Goal: Answer question/provide support

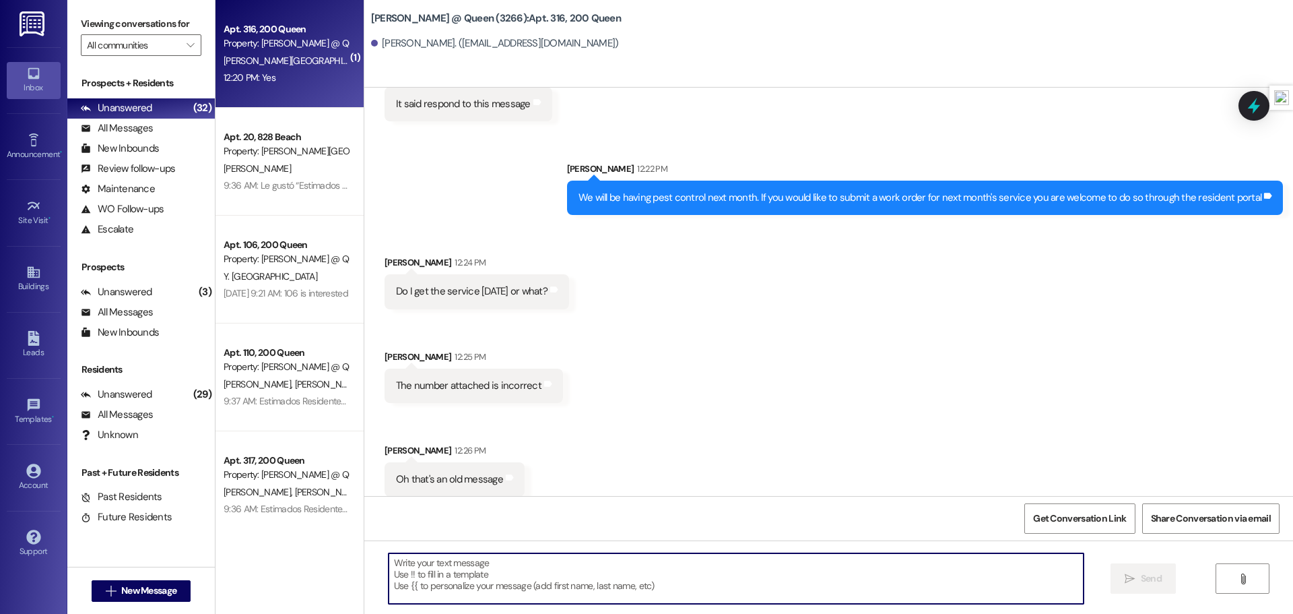
scroll to position [19399, 0]
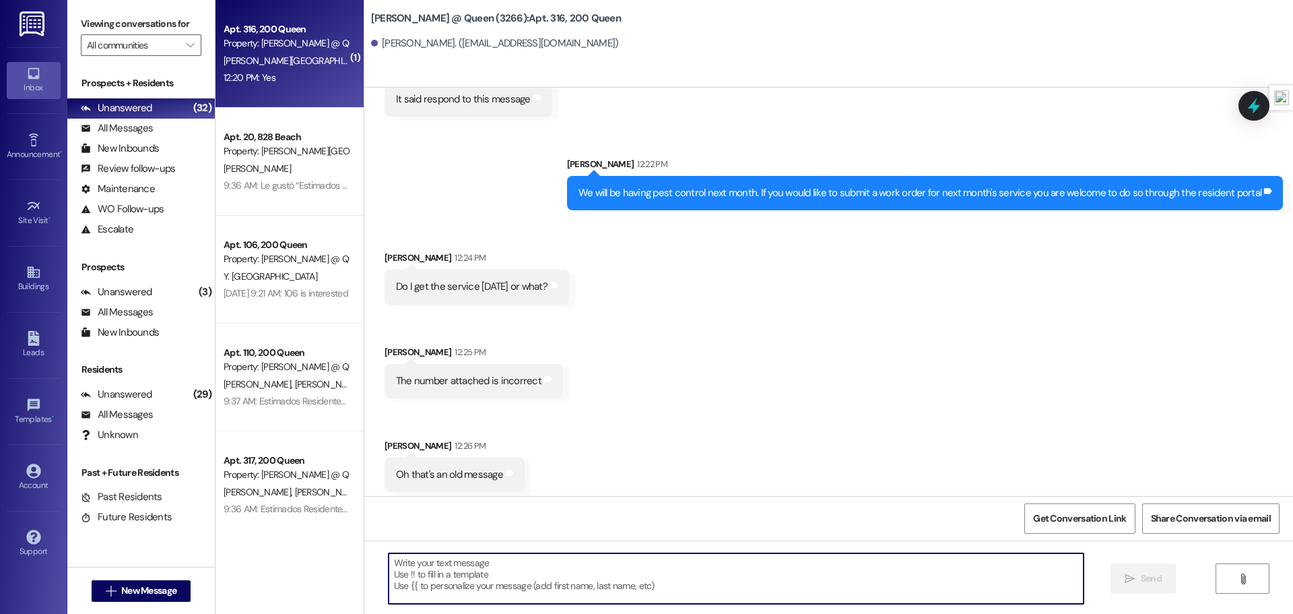
click at [684, 566] on textarea at bounding box center [736, 578] width 695 height 51
type textarea "OK"
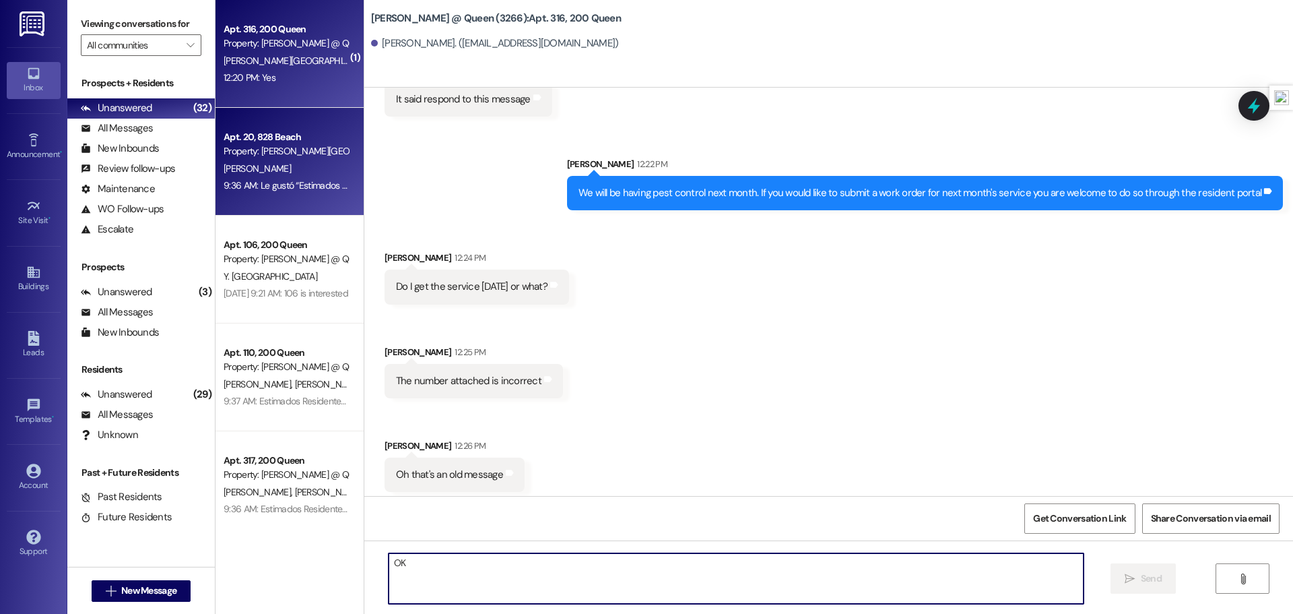
scroll to position [19398, 0]
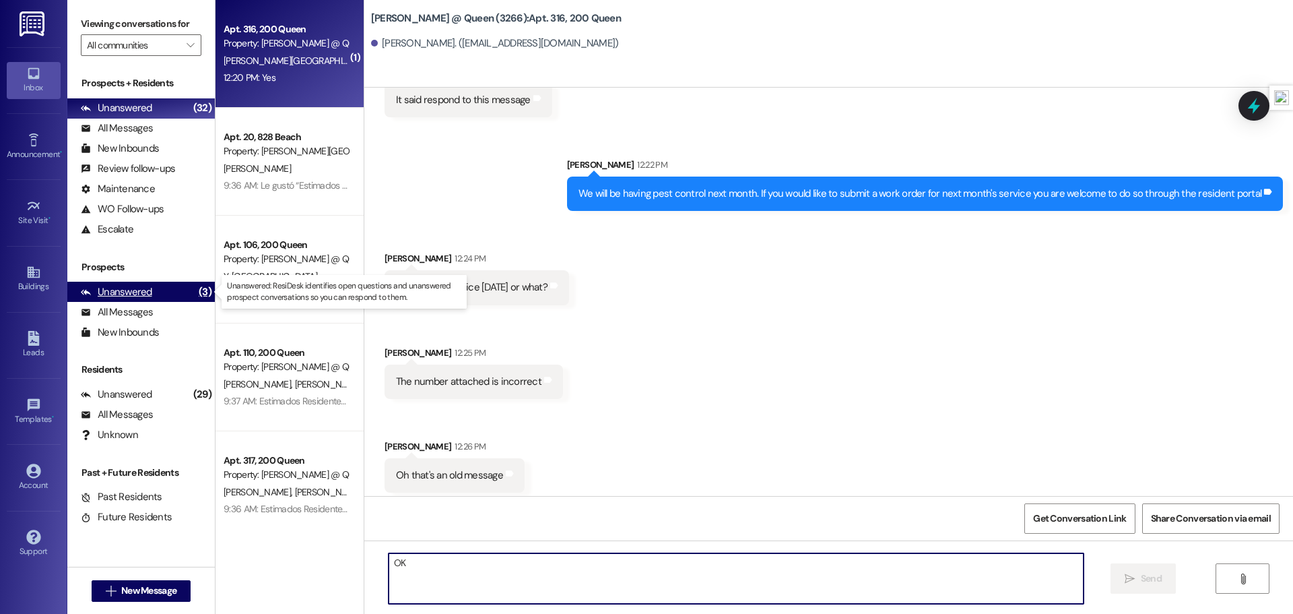
click at [178, 295] on div "Unanswered (3)" at bounding box center [140, 292] width 147 height 20
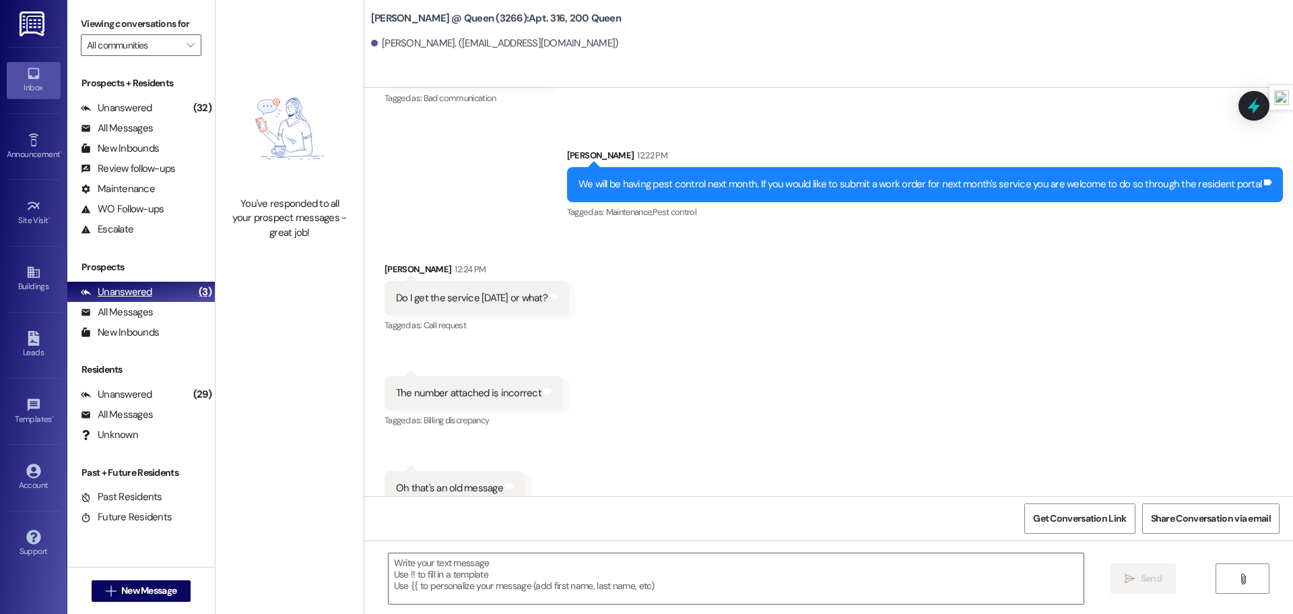
scroll to position [19462, 0]
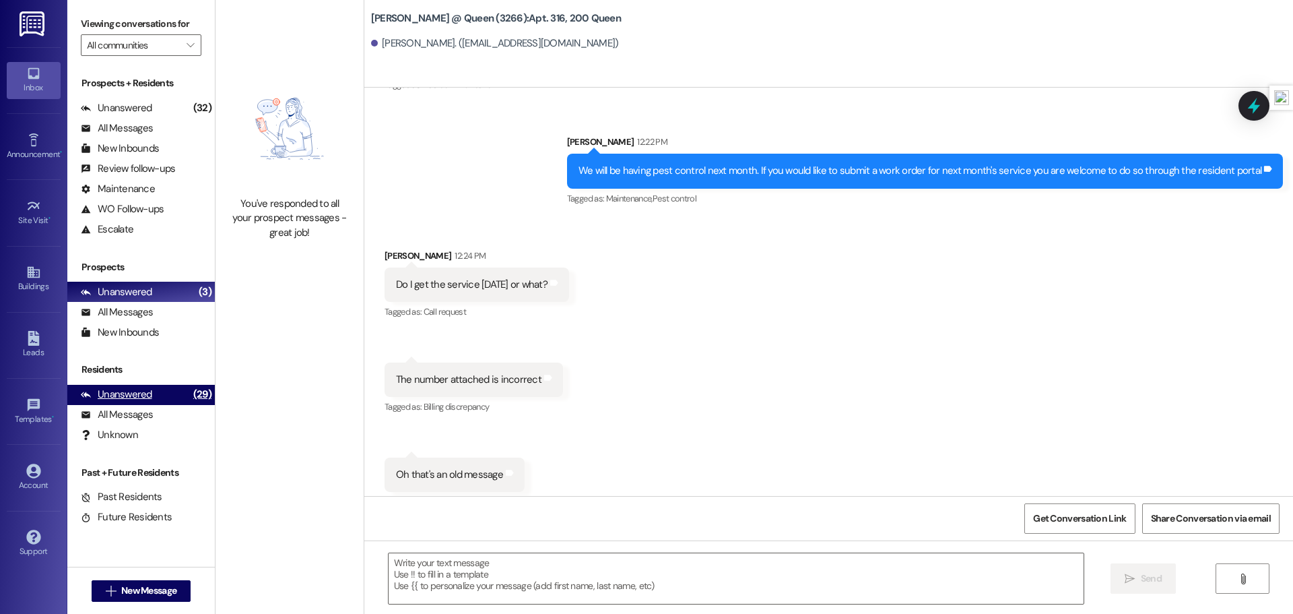
click at [137, 395] on div "Unanswered" at bounding box center [116, 394] width 71 height 14
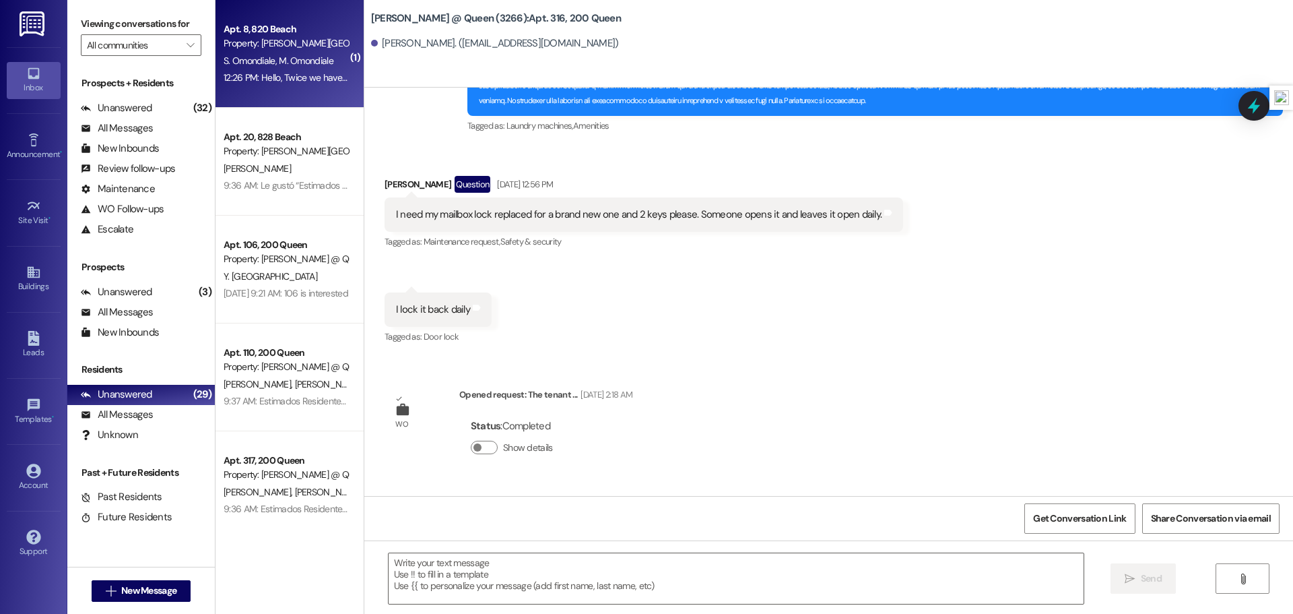
click at [250, 55] on span "S. Omondiale" at bounding box center [251, 61] width 55 height 12
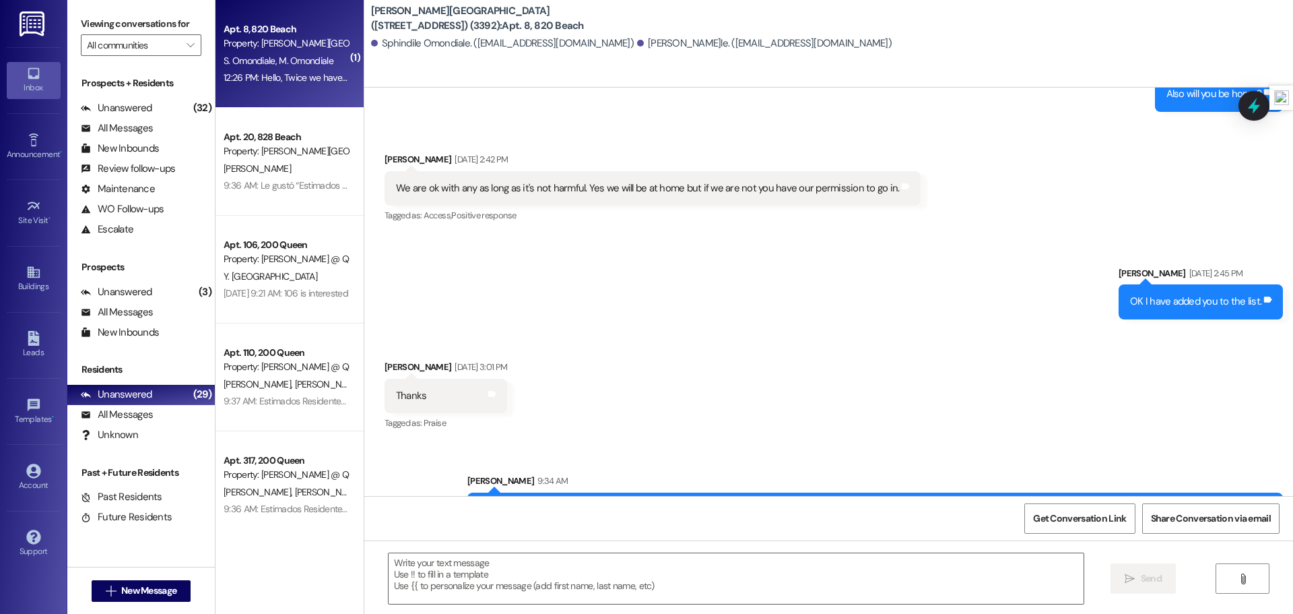
scroll to position [5407, 0]
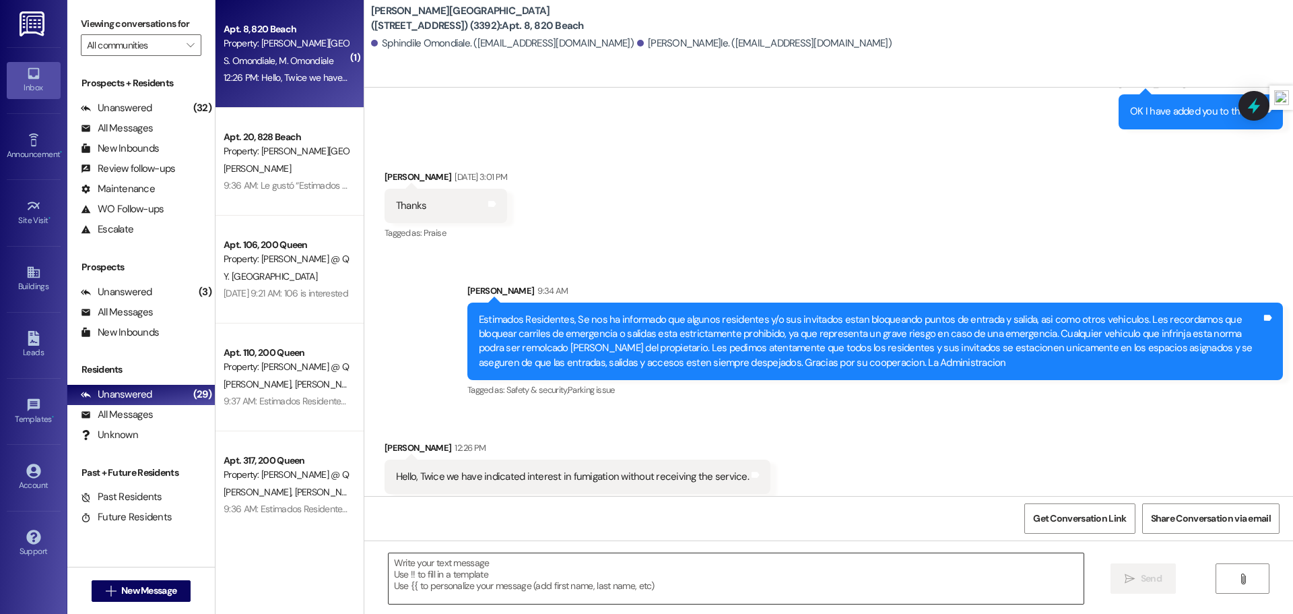
click at [636, 578] on textarea at bounding box center [736, 578] width 695 height 51
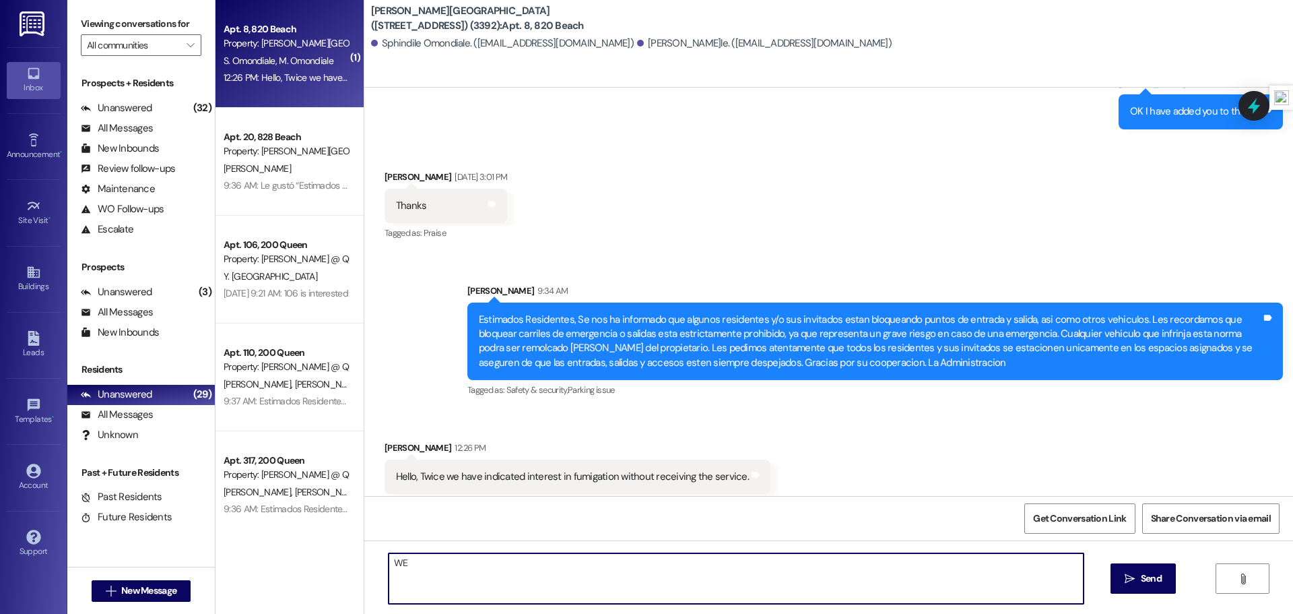
type textarea "W"
type textarea "D"
type textarea "Ok"
type textarea "OK, please place a work order for the service to be added to next months list"
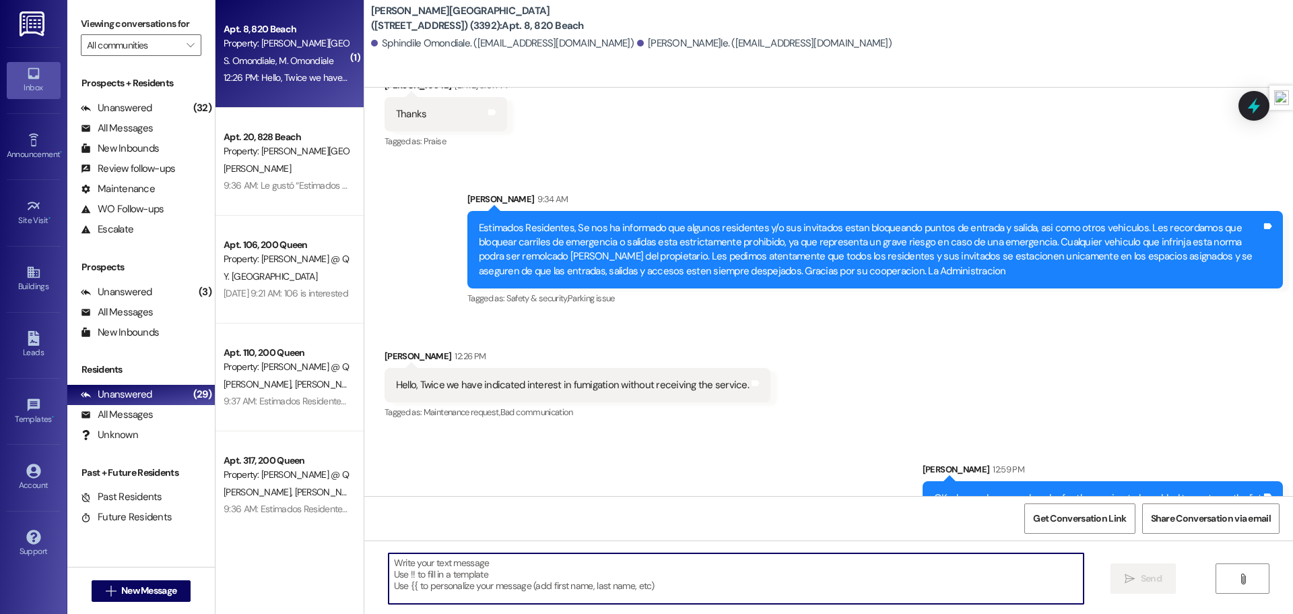
scroll to position [5500, 0]
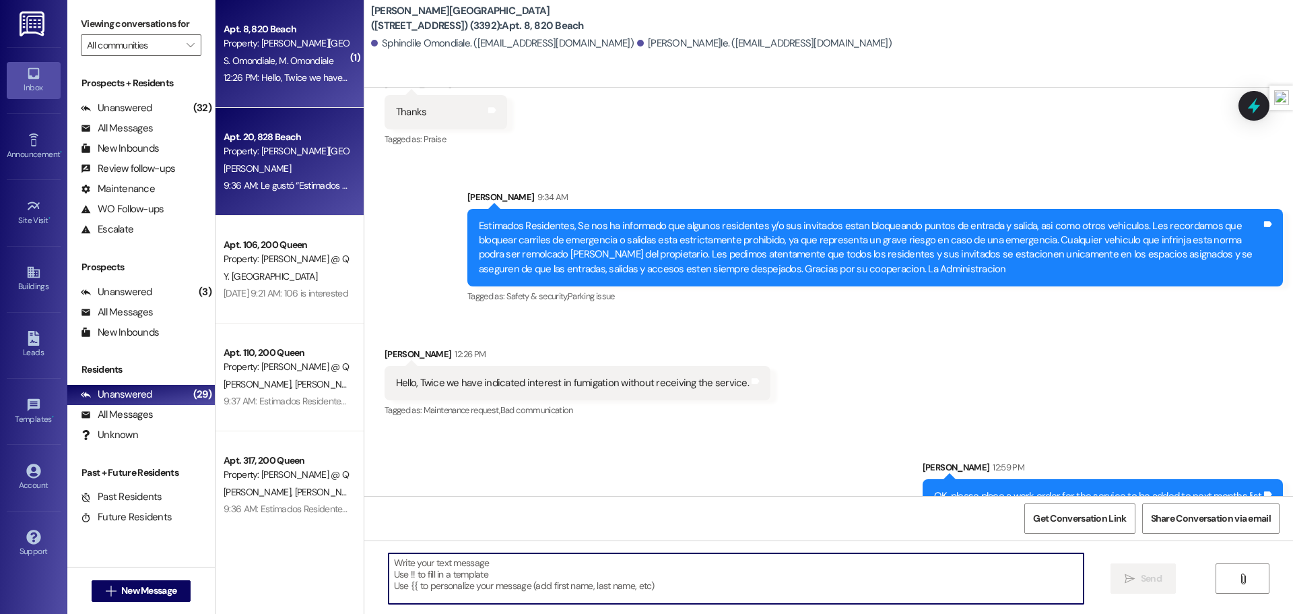
click at [272, 151] on div "Property: [PERSON_NAME][GEOGRAPHIC_DATA] ([STREET_ADDRESS]) (3280)" at bounding box center [286, 151] width 125 height 14
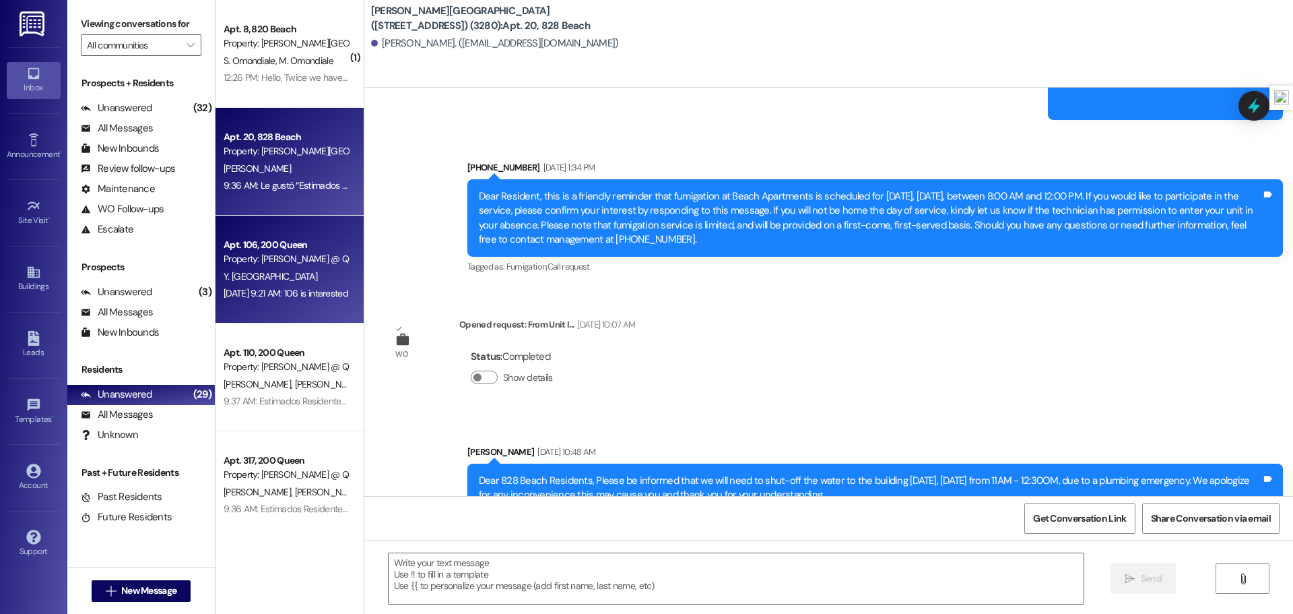
scroll to position [8954, 0]
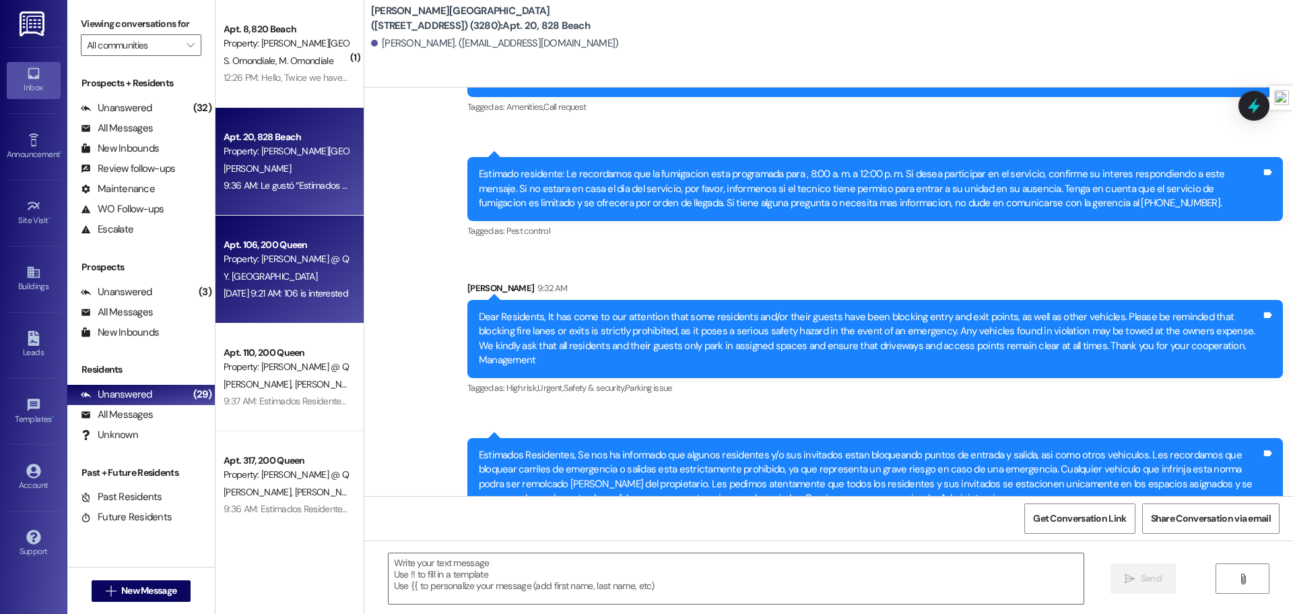
click at [284, 263] on div "Property: [PERSON_NAME] @ Queen (3266)" at bounding box center [286, 259] width 125 height 14
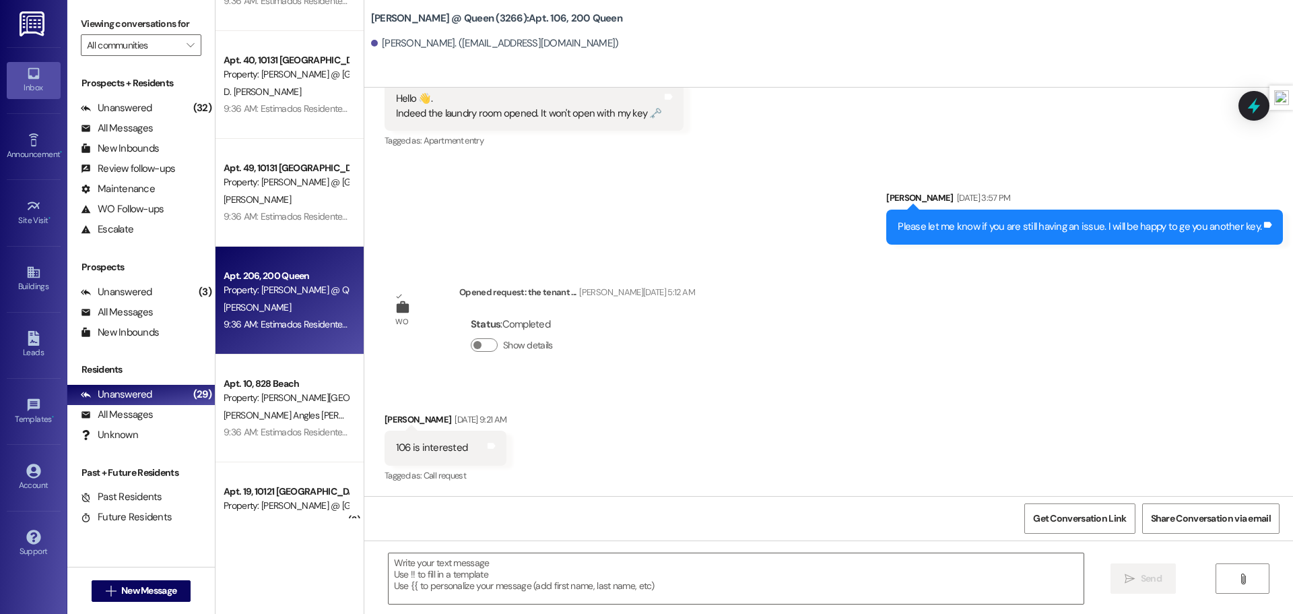
scroll to position [860, 0]
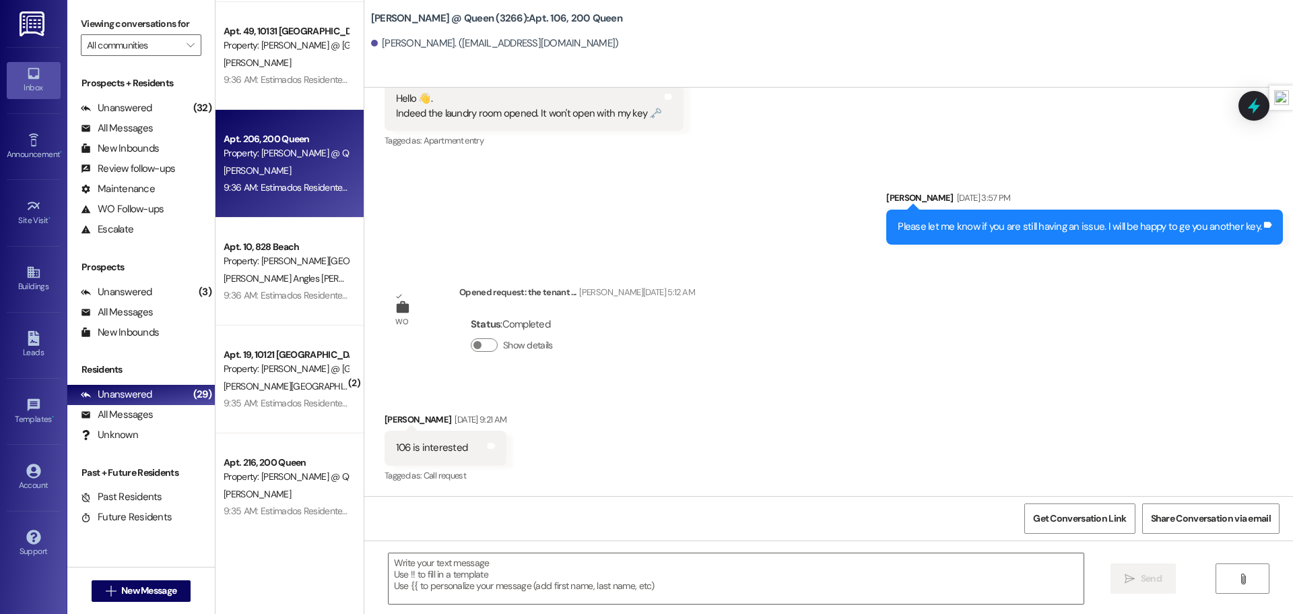
click at [279, 378] on div "[PERSON_NAME][GEOGRAPHIC_DATA]" at bounding box center [285, 386] width 127 height 17
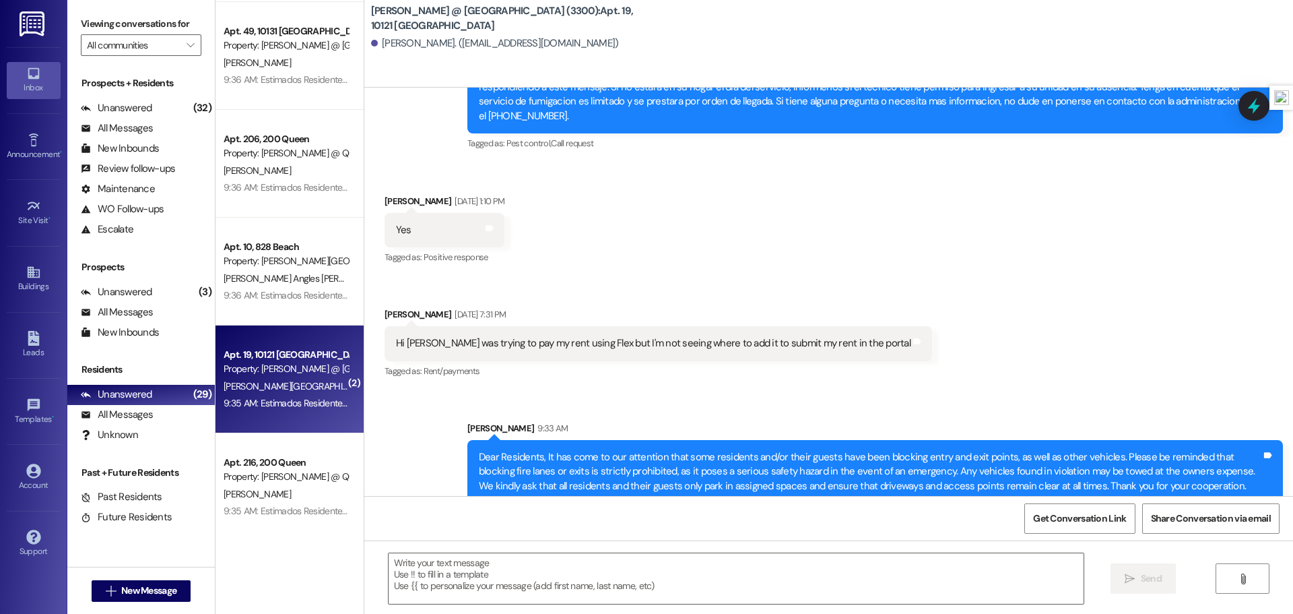
scroll to position [15861, 0]
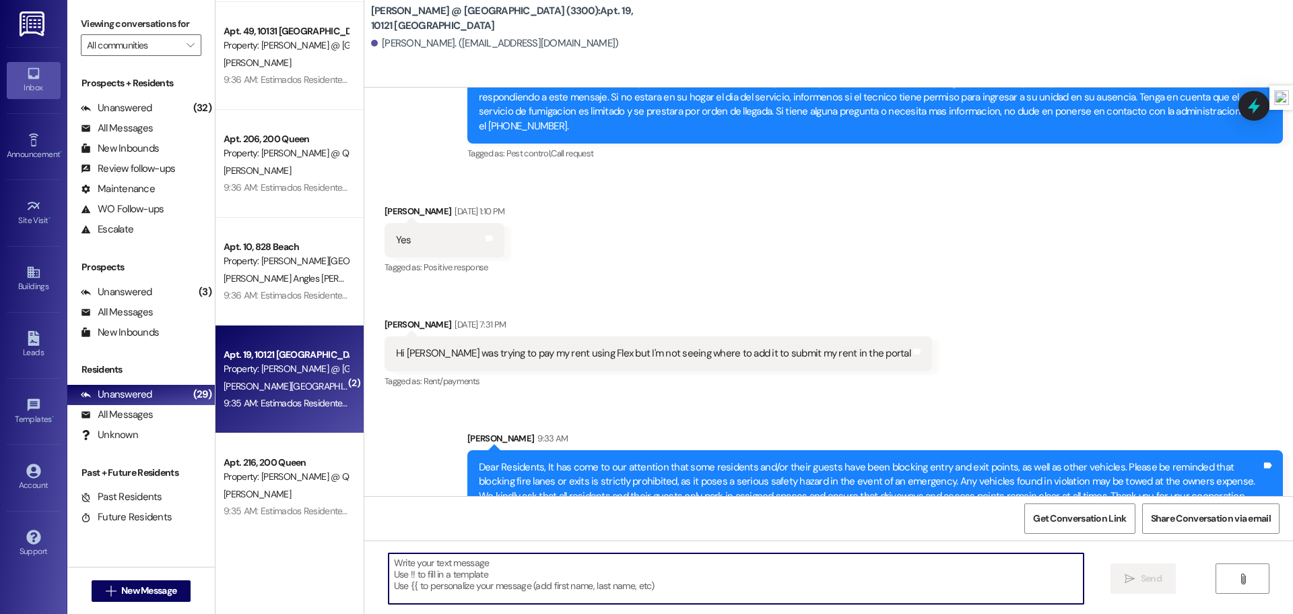
click at [477, 581] on textarea at bounding box center [736, 578] width 695 height 51
drag, startPoint x: 431, startPoint y: 567, endPoint x: 383, endPoint y: 560, distance: 49.1
click at [383, 560] on div "[PERSON_NAME], my ap" at bounding box center [729, 578] width 696 height 52
type textarea "p"
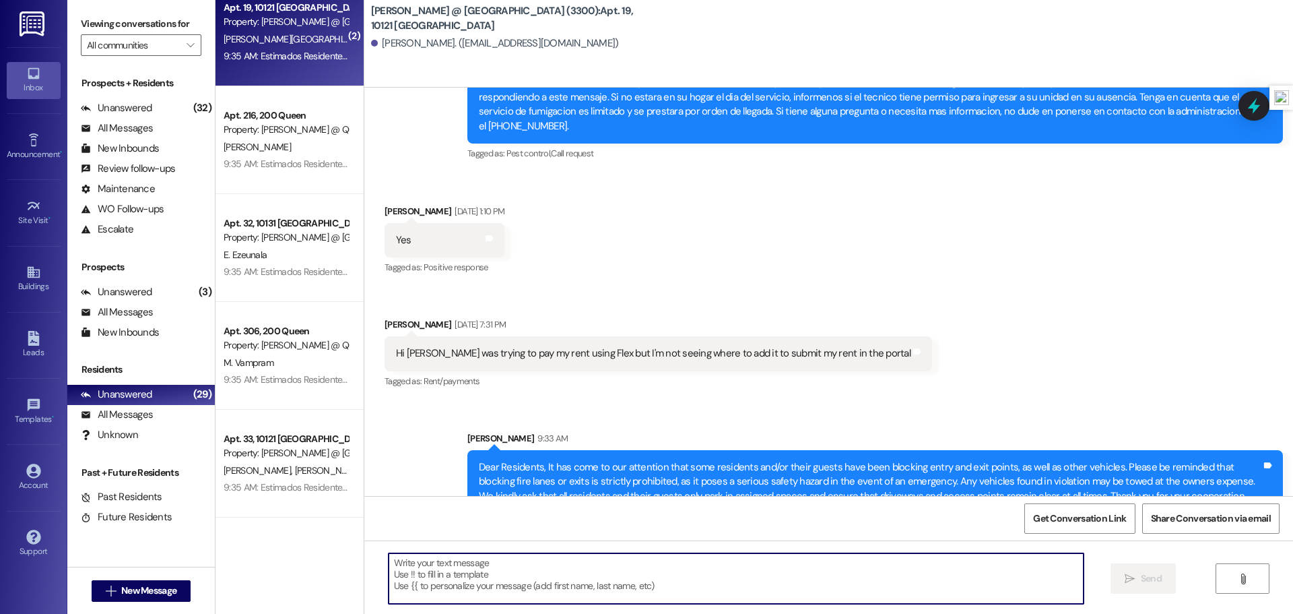
scroll to position [1368, 0]
